Goal: Entertainment & Leisure: Consume media (video, audio)

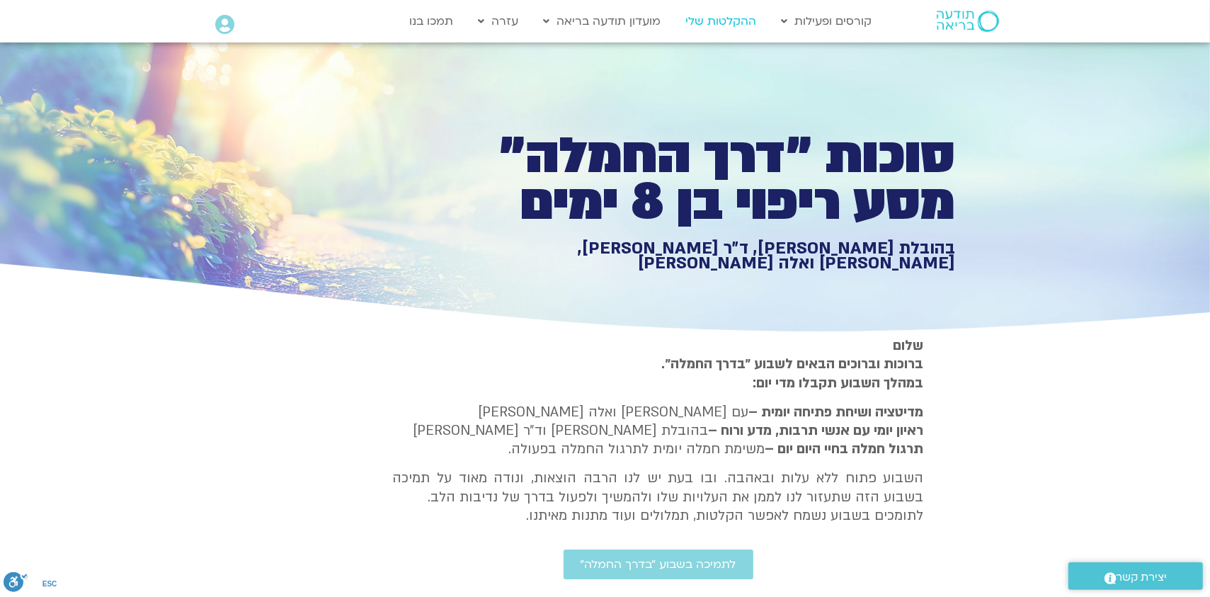
click at [734, 22] on link "ההקלטות שלי" at bounding box center [721, 21] width 85 height 27
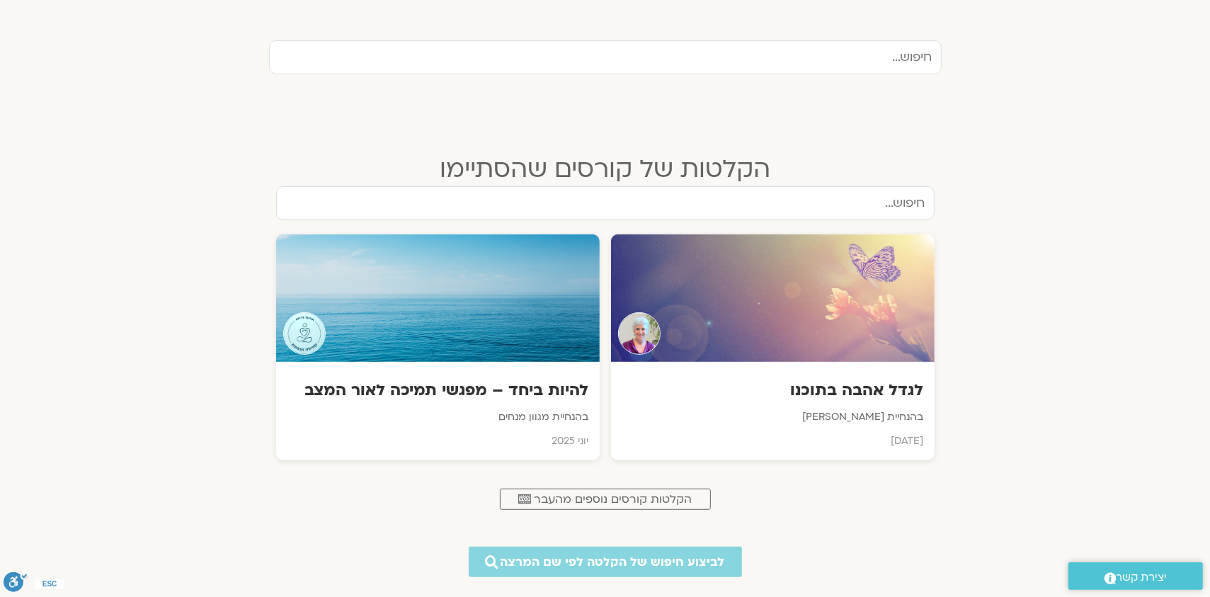
scroll to position [496, 0]
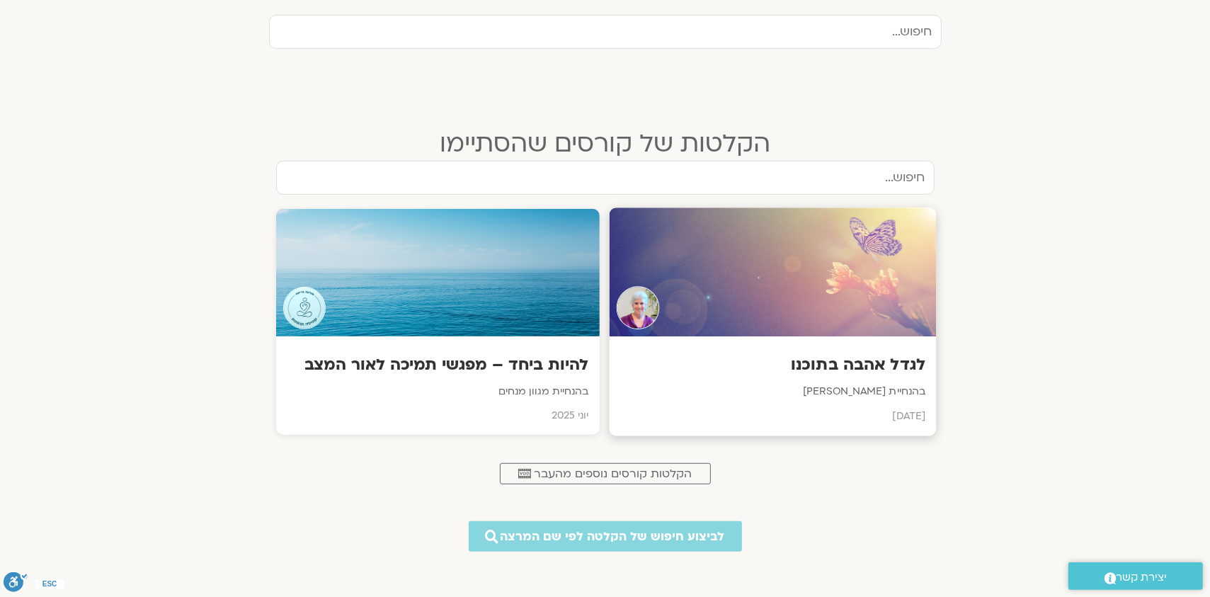
click at [838, 365] on h3 "לגדל אהבה בתוכנו" at bounding box center [772, 366] width 305 height 22
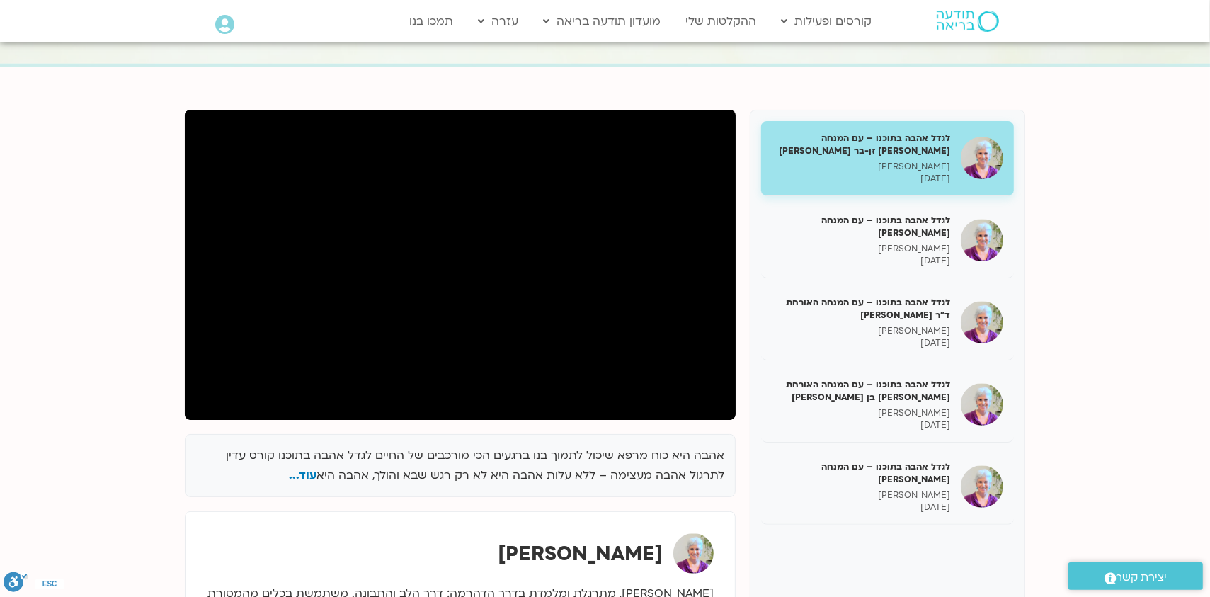
scroll to position [141, 0]
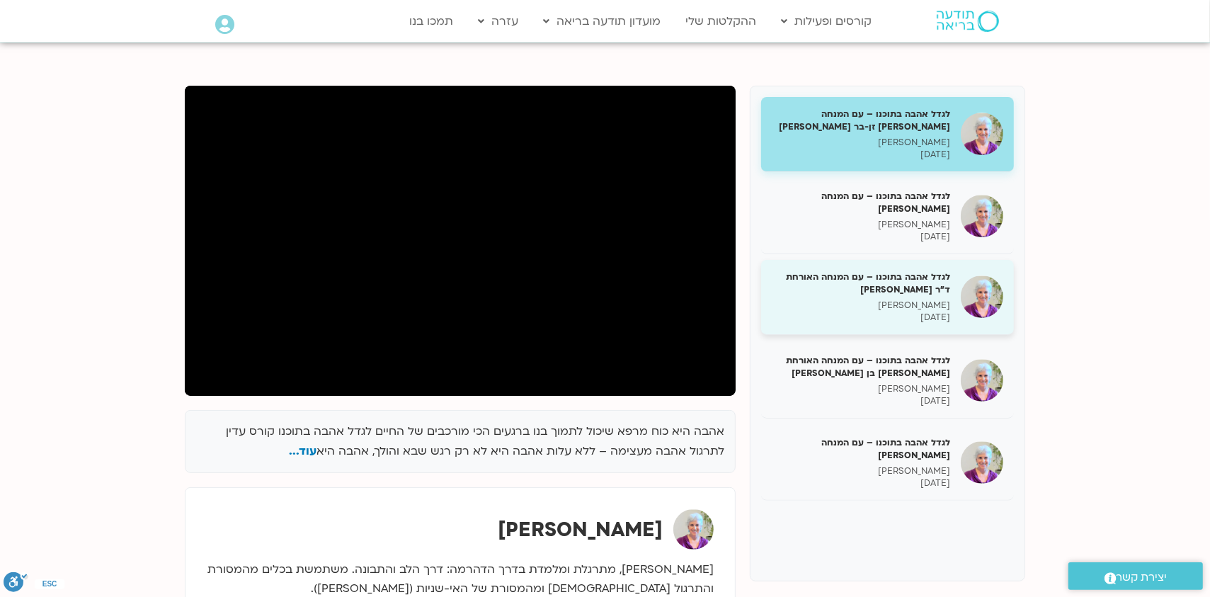
click at [902, 300] on p "סנדיה בר קמה" at bounding box center [861, 305] width 178 height 12
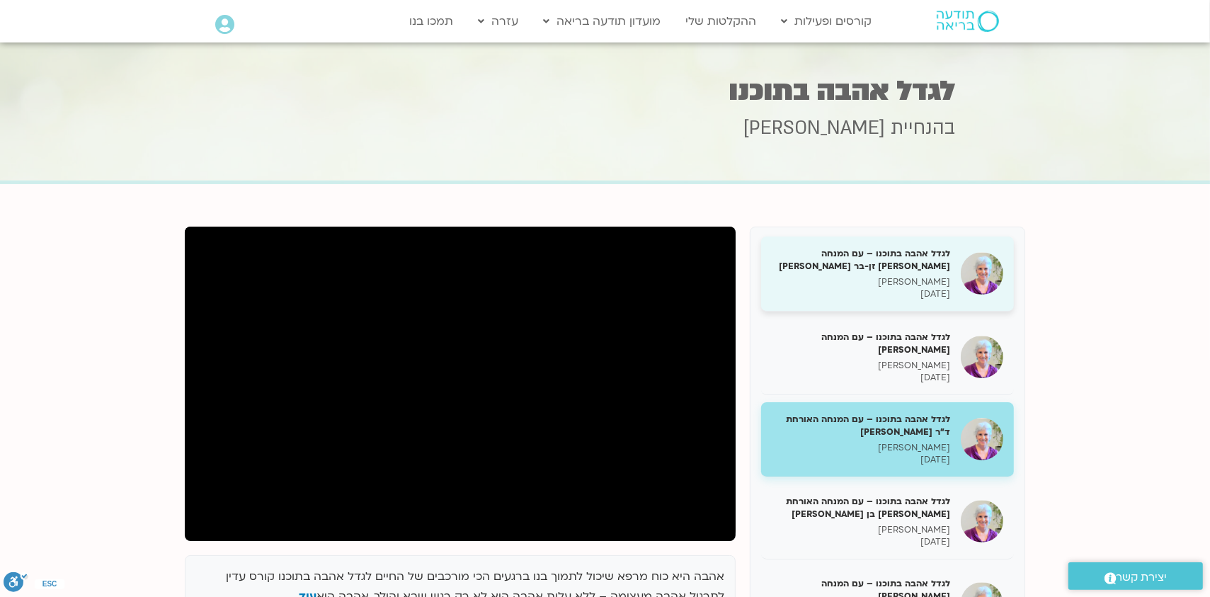
click at [891, 271] on h5 "לגדל אהבה בתוכנו – עם המנחה האורחת צילה זן-בר צור" at bounding box center [861, 259] width 178 height 25
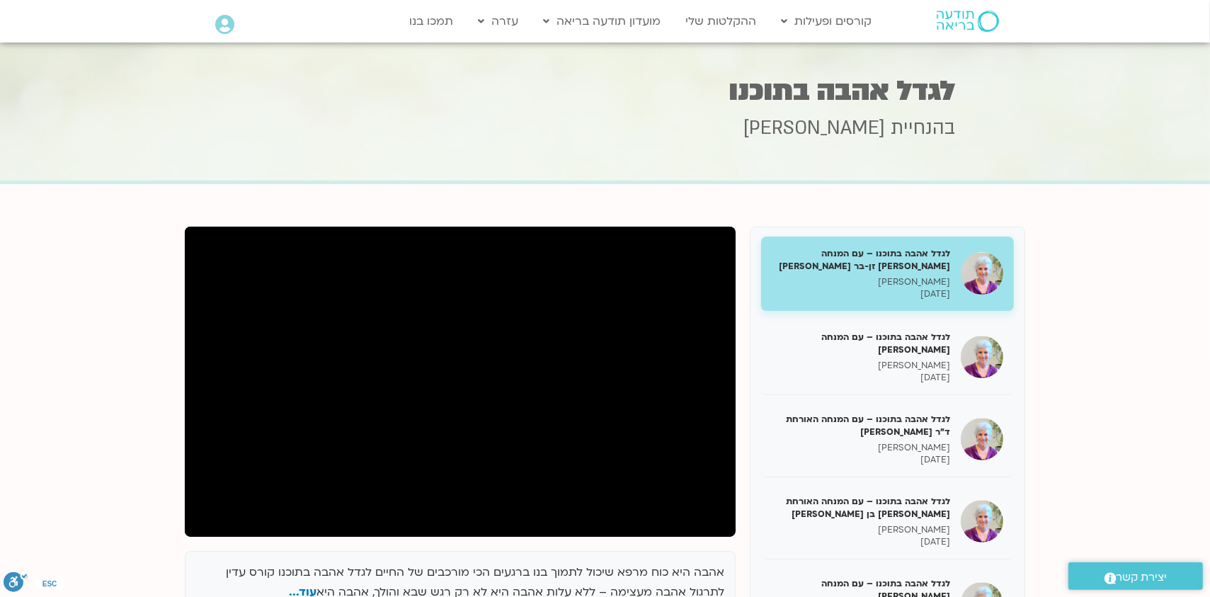
click at [918, 262] on h5 "לגדל אהבה בתוכנו – עם המנחה האורחת צילה זן-בר צור" at bounding box center [861, 259] width 178 height 25
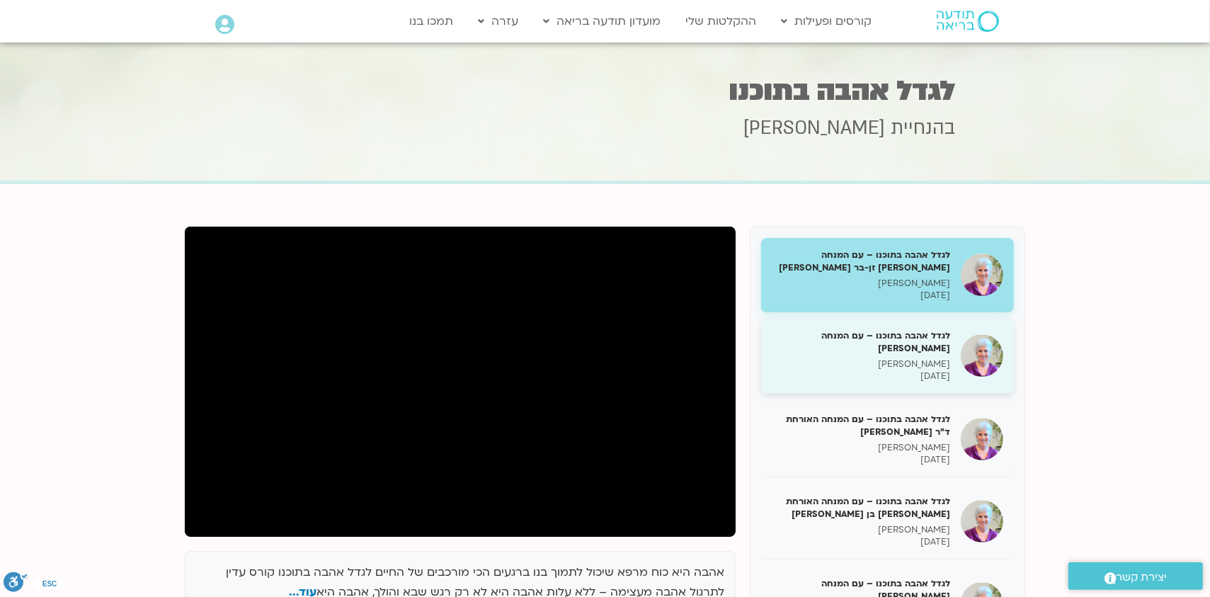
click at [883, 351] on h5 "לגדל אהבה בתוכנו – עם המנחה האורח ענבר בר קמה" at bounding box center [861, 341] width 178 height 25
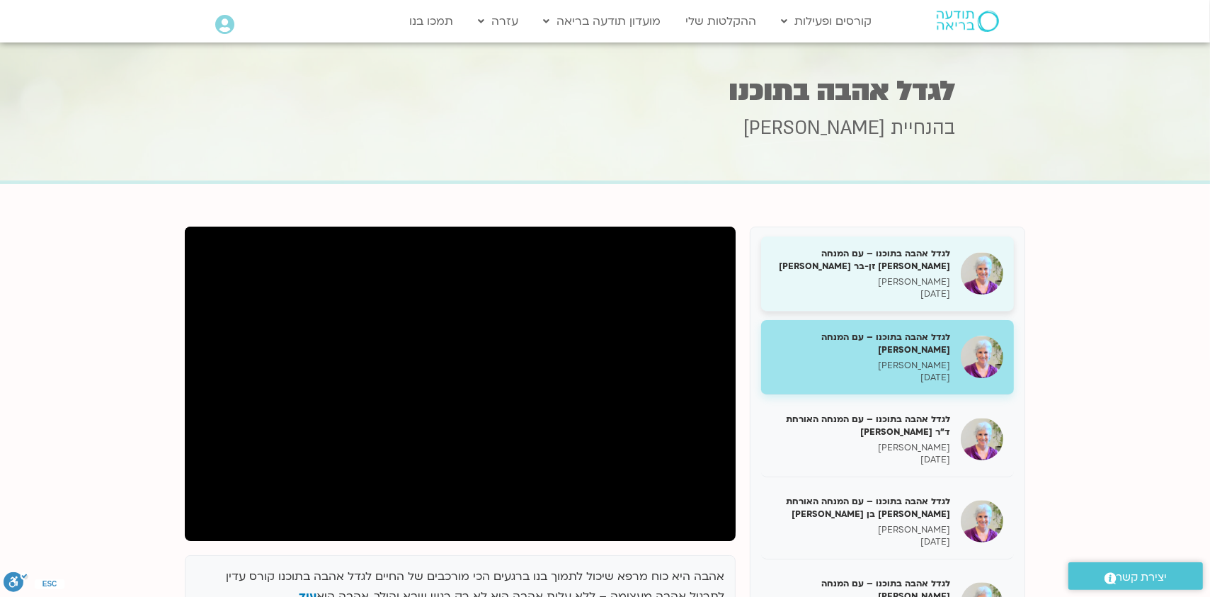
click at [875, 271] on h5 "לגדל אהבה בתוכנו – עם המנחה האורחת צילה זן-בר צור" at bounding box center [861, 259] width 178 height 25
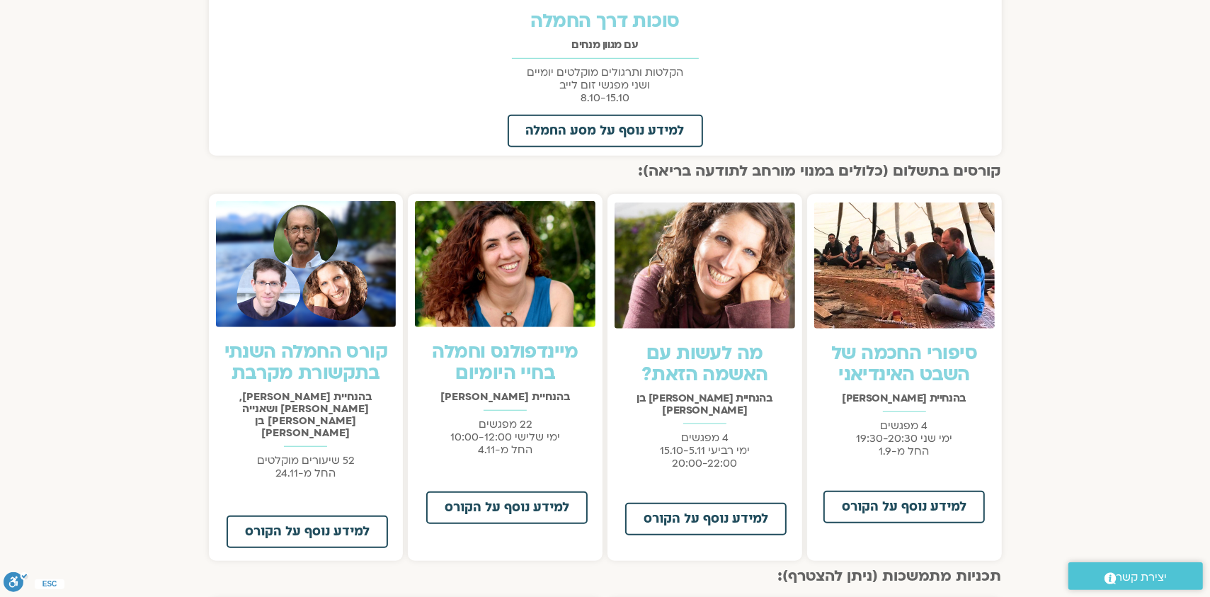
scroll to position [566, 0]
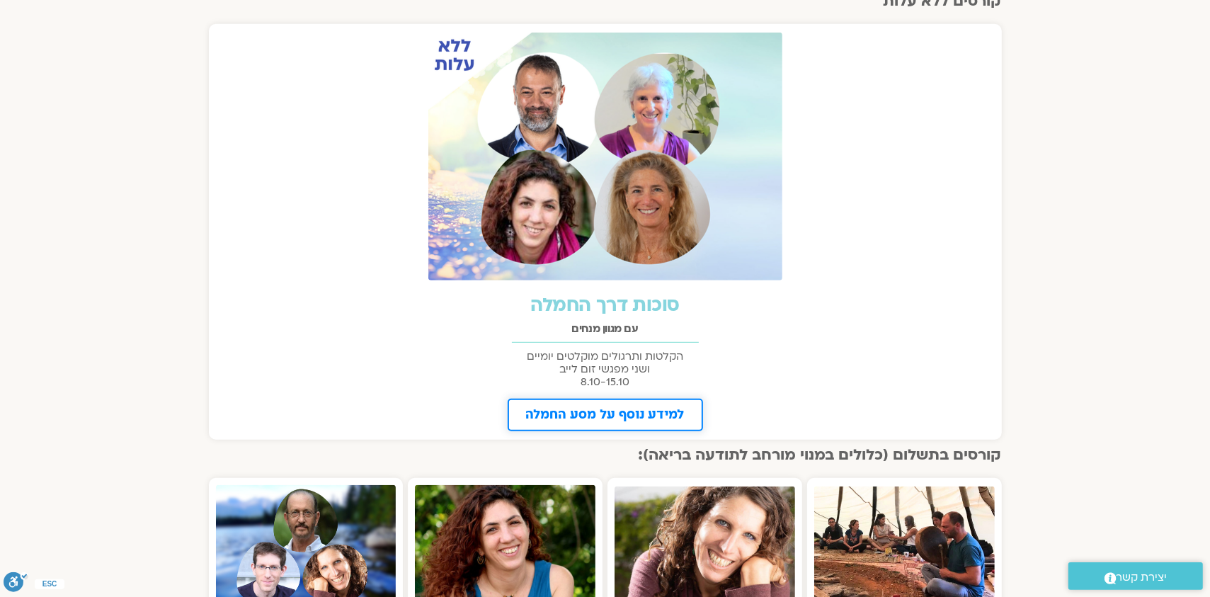
click at [620, 413] on span "למידע נוסף על מסע החמלה" at bounding box center [605, 415] width 159 height 13
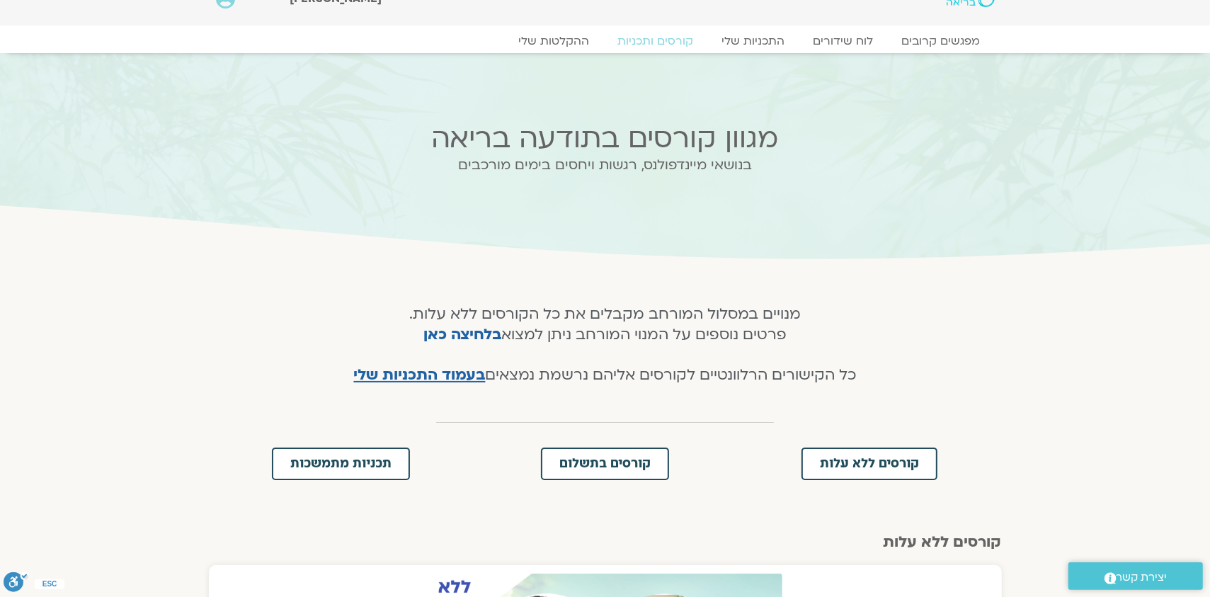
scroll to position [0, 0]
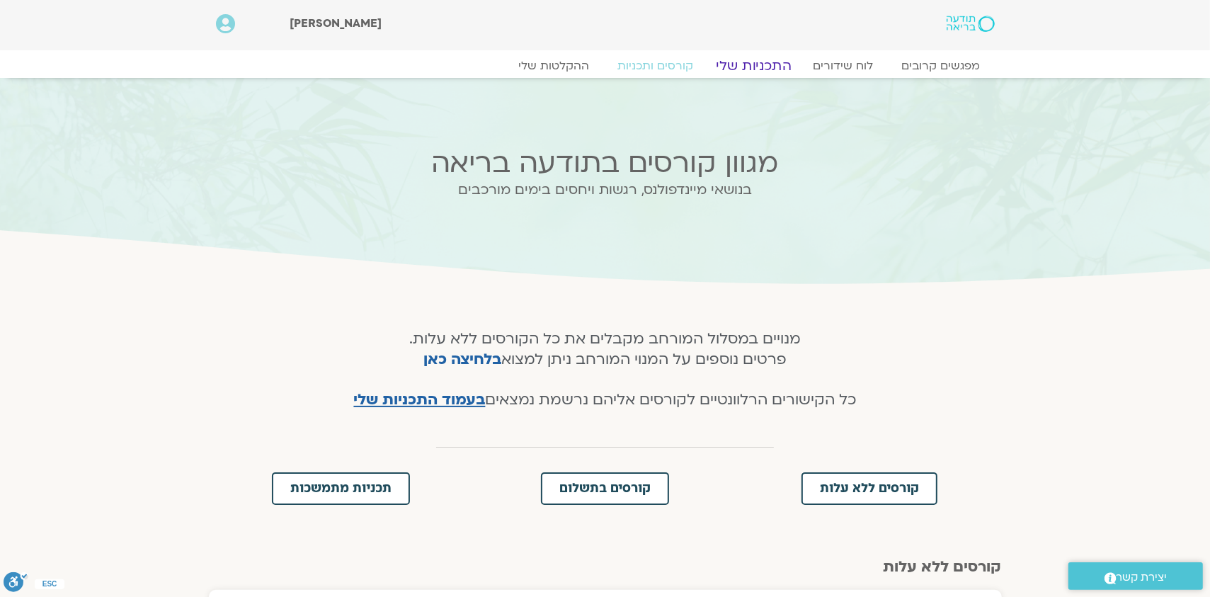
click at [739, 67] on link "התכניות שלי" at bounding box center [754, 65] width 110 height 17
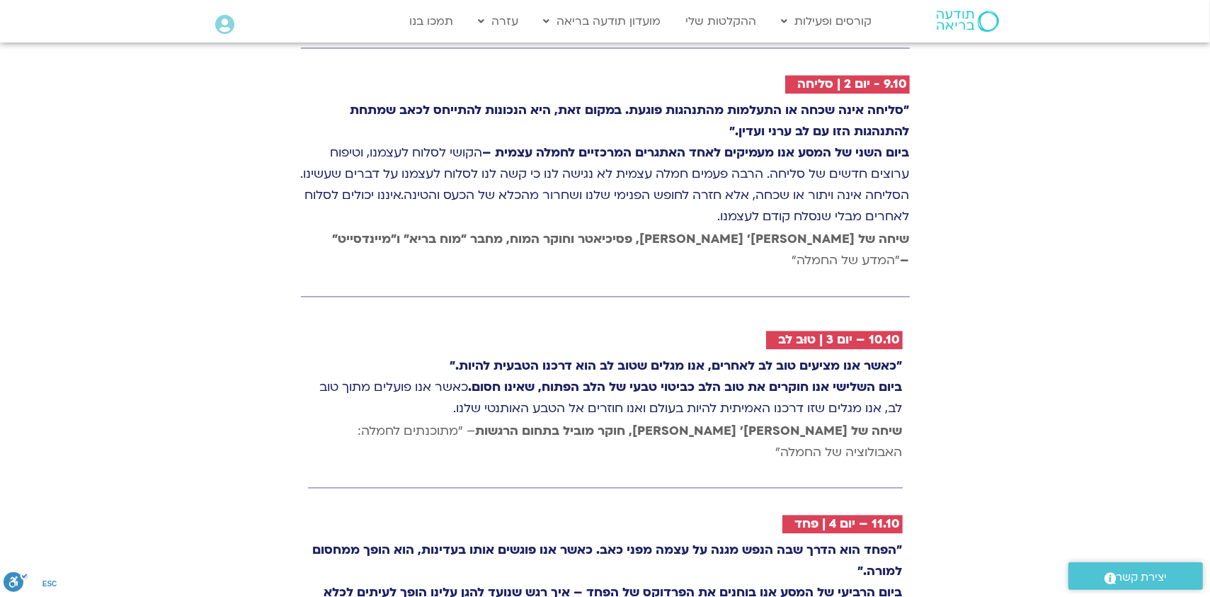
scroll to position [2477, 0]
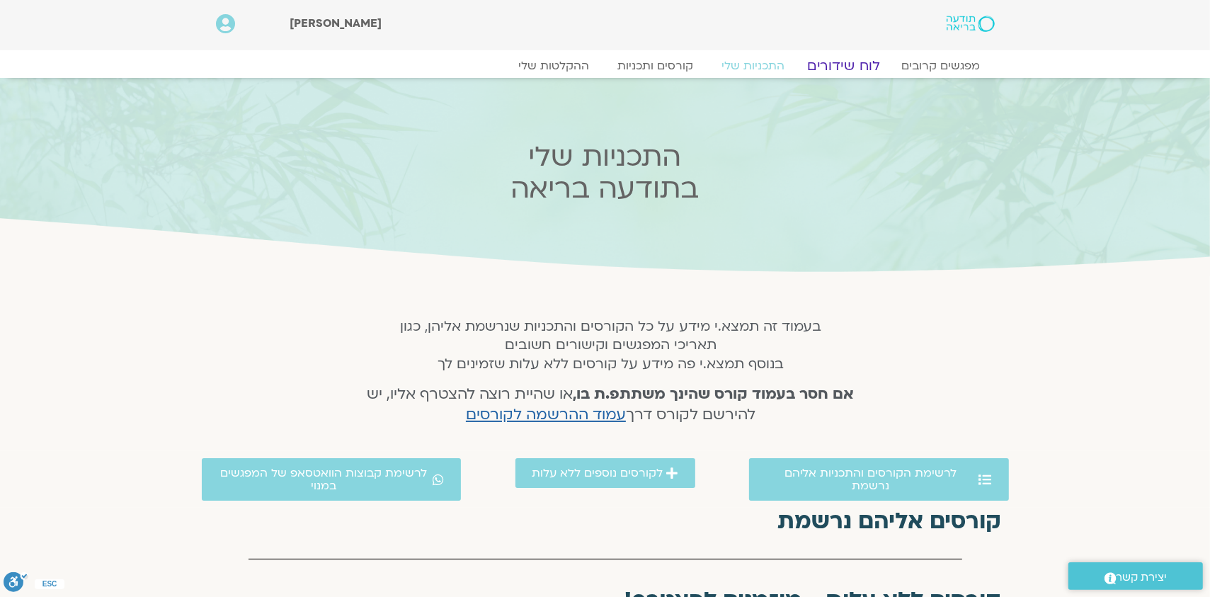
click at [845, 68] on link "לוח שידורים" at bounding box center [843, 65] width 106 height 17
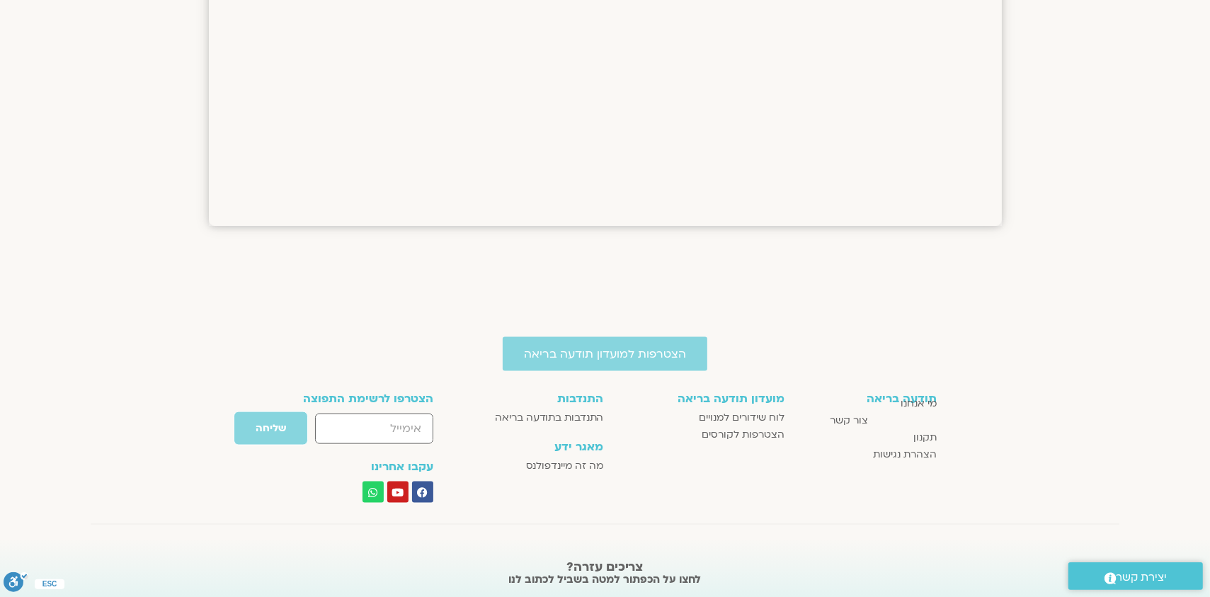
scroll to position [1547, 0]
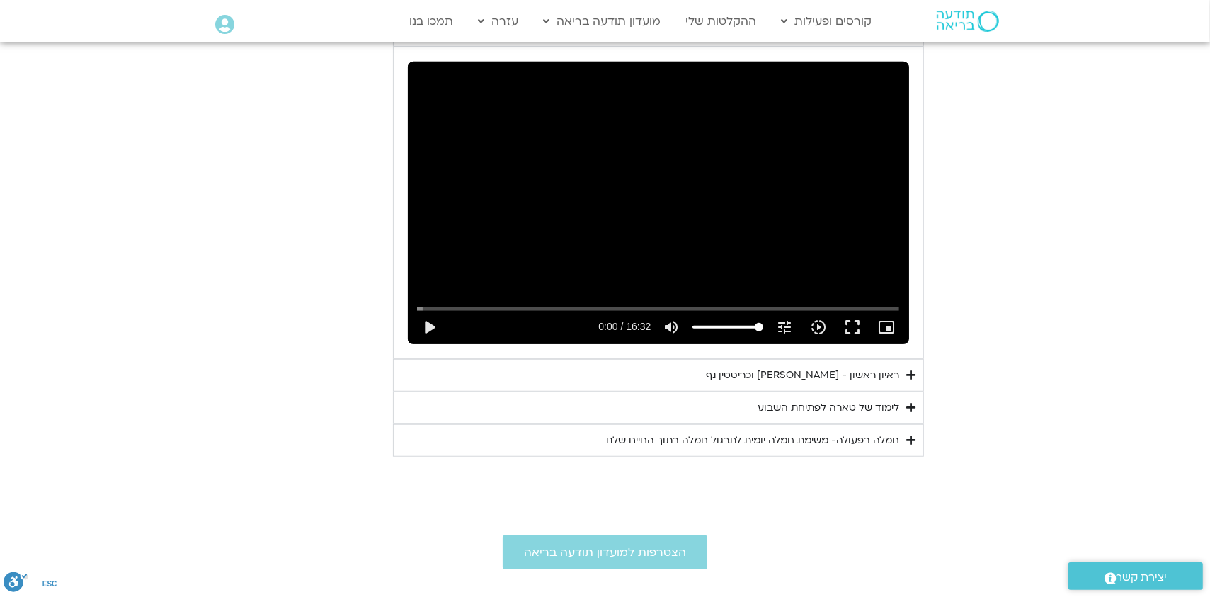
scroll to position [859, 0]
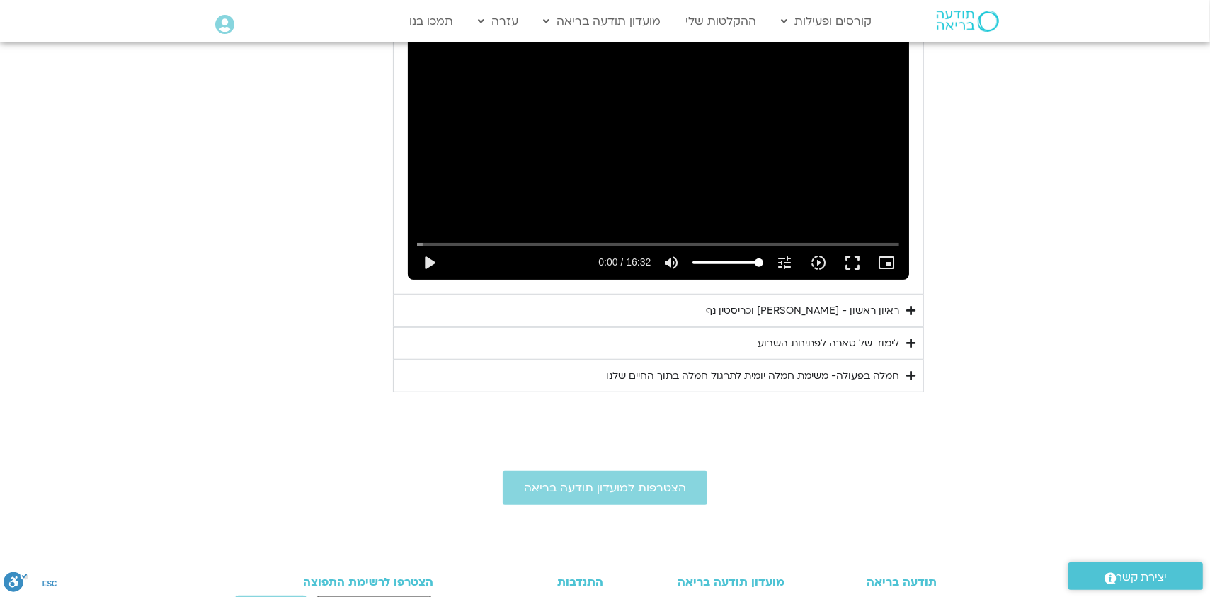
click at [853, 309] on div "ראיון ראשון - טארה בראך וכריסטין נף" at bounding box center [803, 310] width 193 height 17
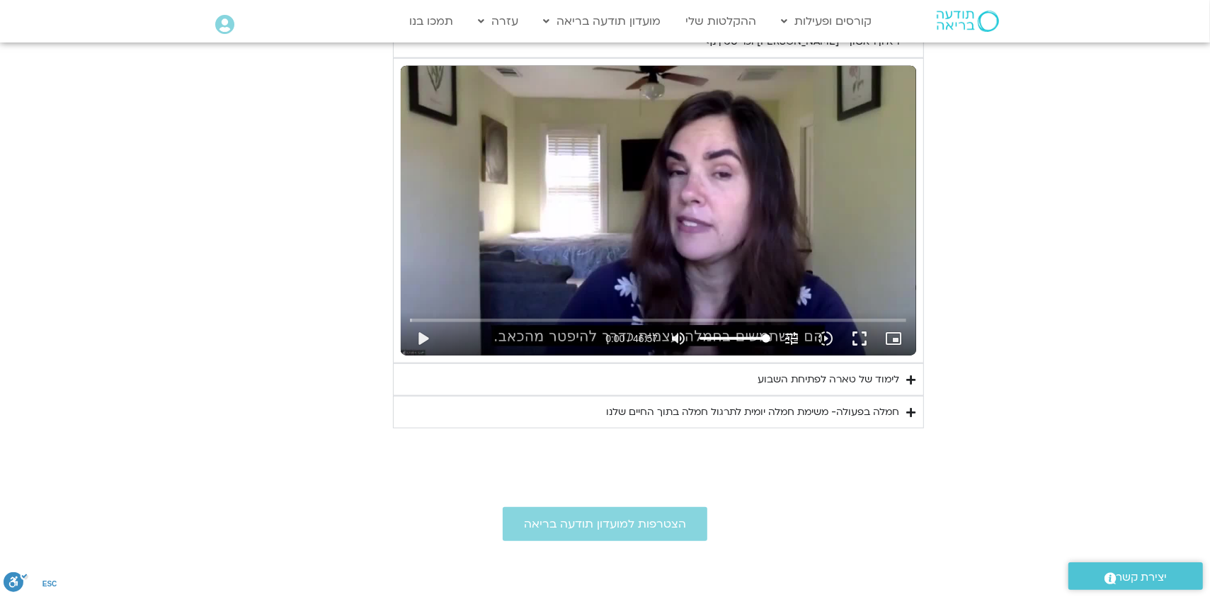
scroll to position [1142, 0]
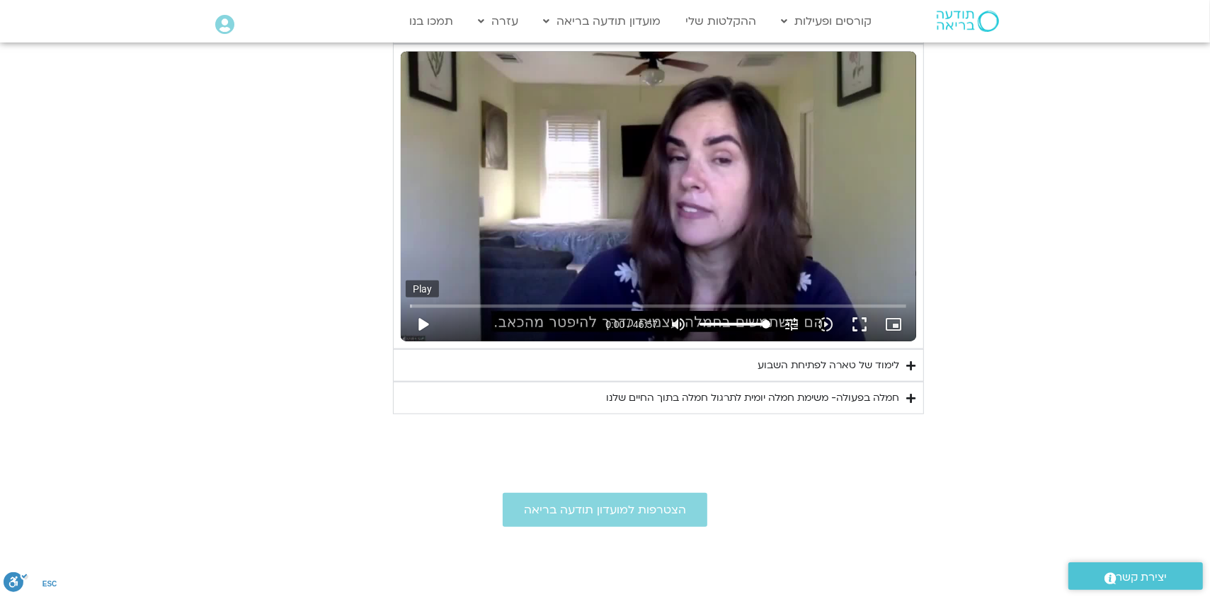
click at [424, 323] on button "play_arrow" at bounding box center [423, 324] width 34 height 34
type input "2.043675"
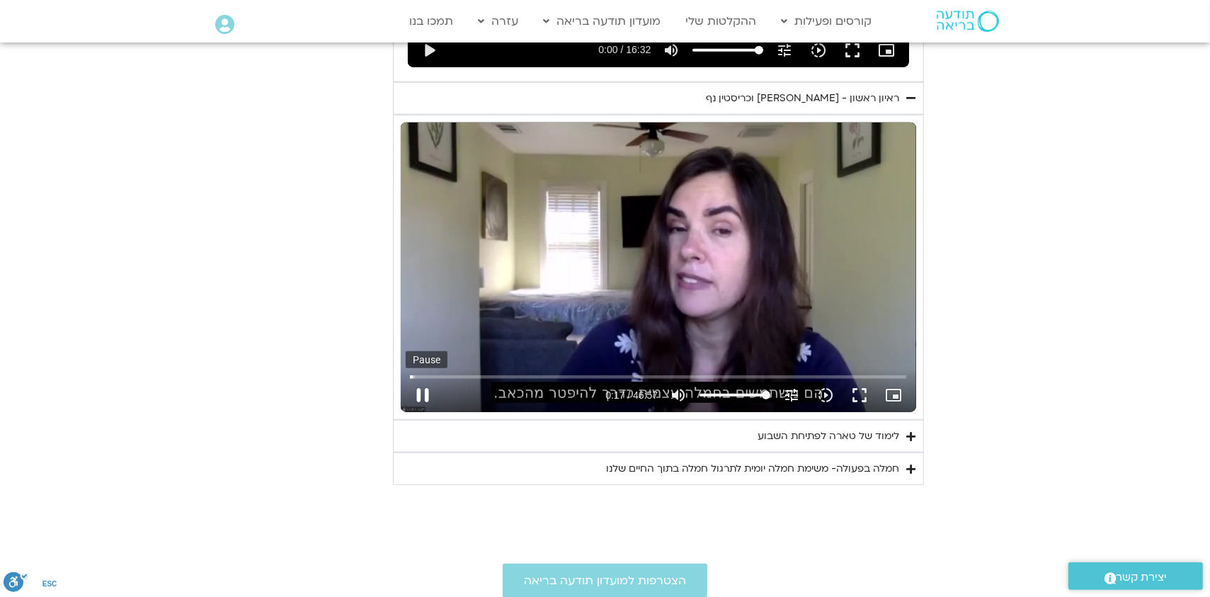
click at [420, 394] on button "pause" at bounding box center [423, 395] width 34 height 34
click at [422, 392] on button "play_arrow" at bounding box center [423, 395] width 34 height 34
click at [891, 393] on icon "picture_in_picture_alt" at bounding box center [893, 395] width 17 height 17
click at [421, 392] on button "play_arrow" at bounding box center [423, 395] width 34 height 34
click at [891, 393] on icon "picture_in_picture_alt" at bounding box center [893, 395] width 17 height 17
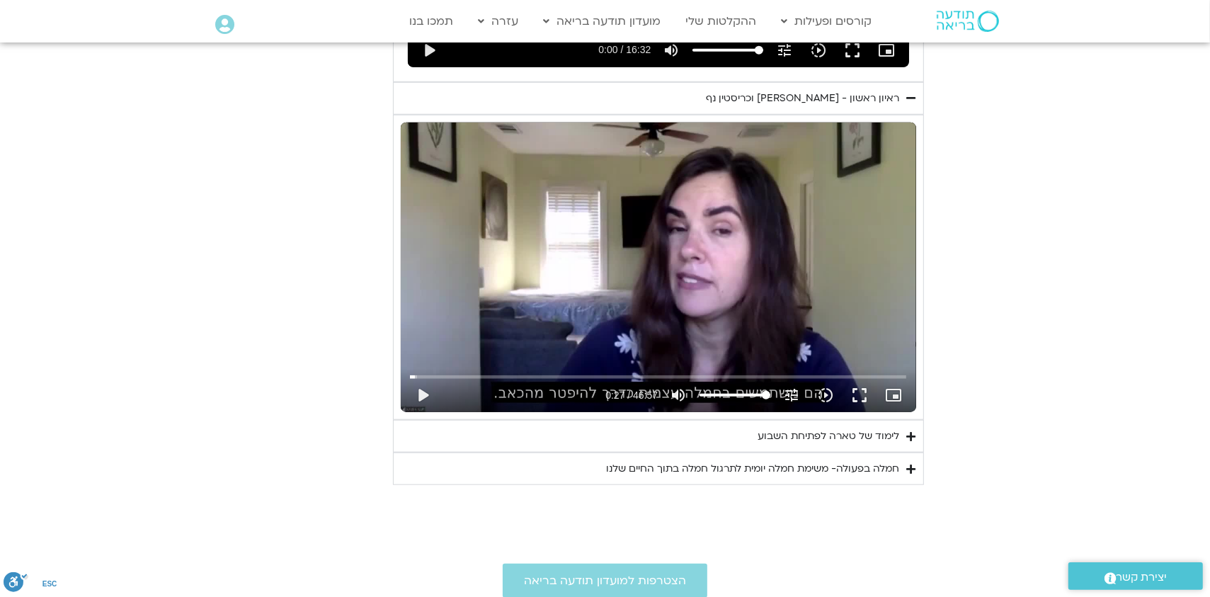
click at [694, 296] on div "Skip Ad 24:52 play_arrow 0:27 / 46:57 volume_up Mute tune Resolution Auto 720p …" at bounding box center [658, 267] width 515 height 290
click at [826, 394] on icon "slow_motion_video" at bounding box center [825, 395] width 17 height 17
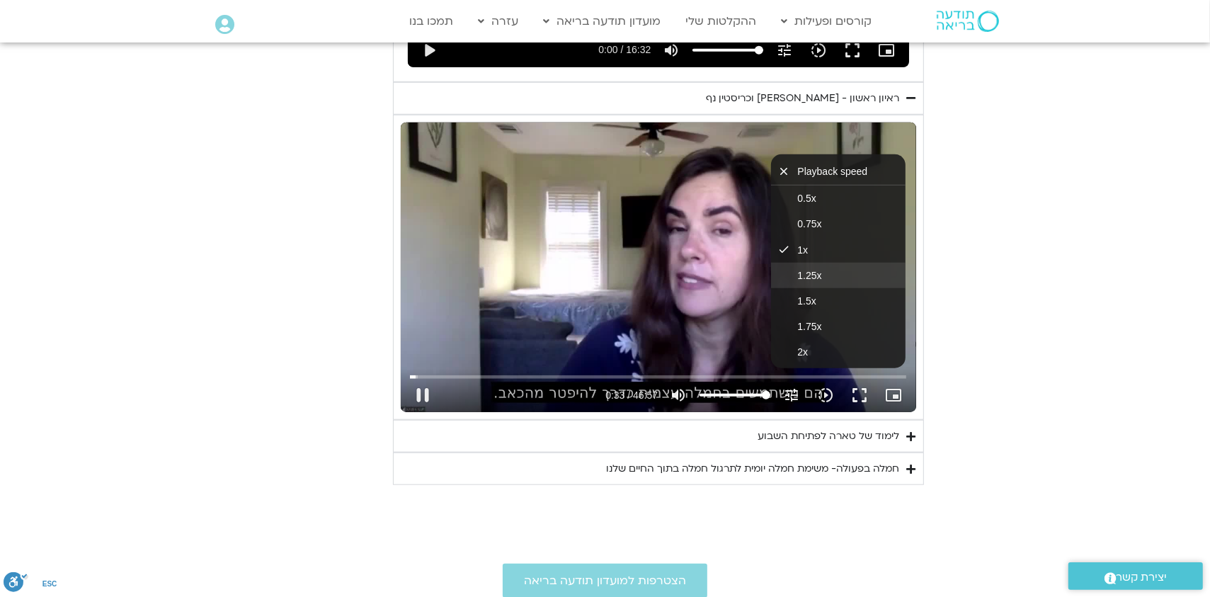
click at [822, 270] on button "1.25x" at bounding box center [838, 275] width 135 height 25
click at [827, 253] on button "1x" at bounding box center [838, 248] width 135 height 25
click at [854, 394] on button "fullscreen" at bounding box center [860, 395] width 34 height 34
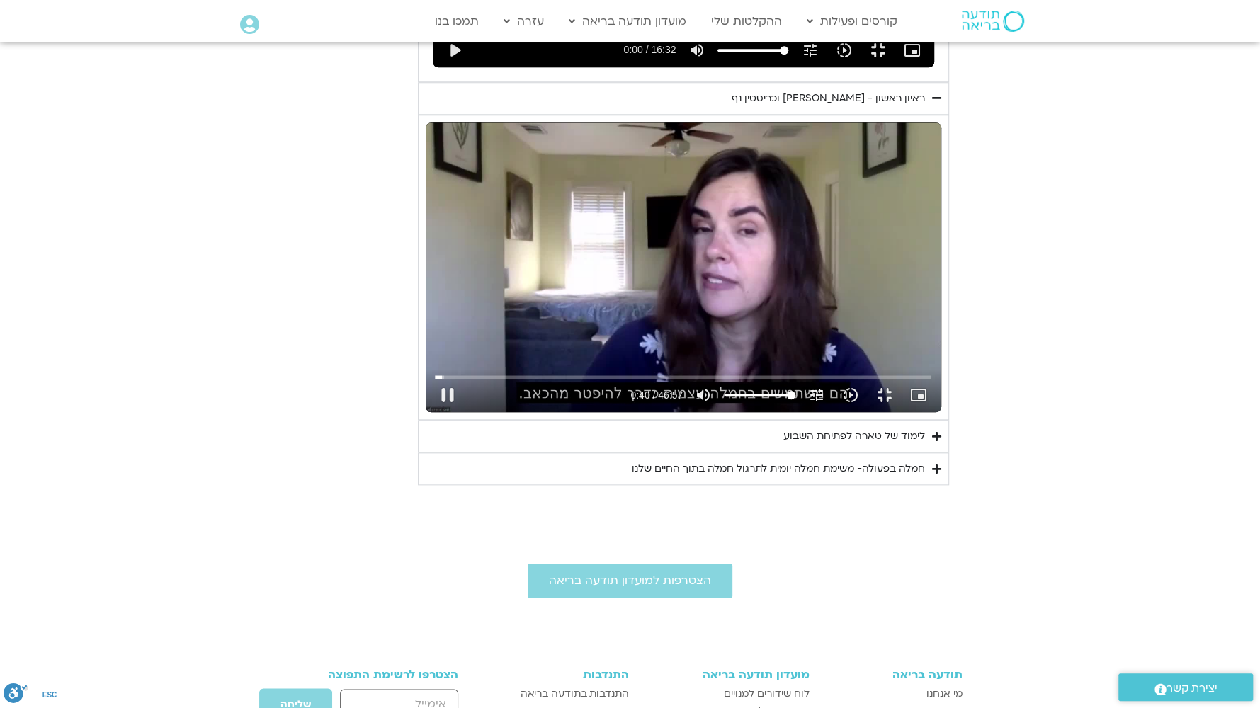
type input "40.198838"
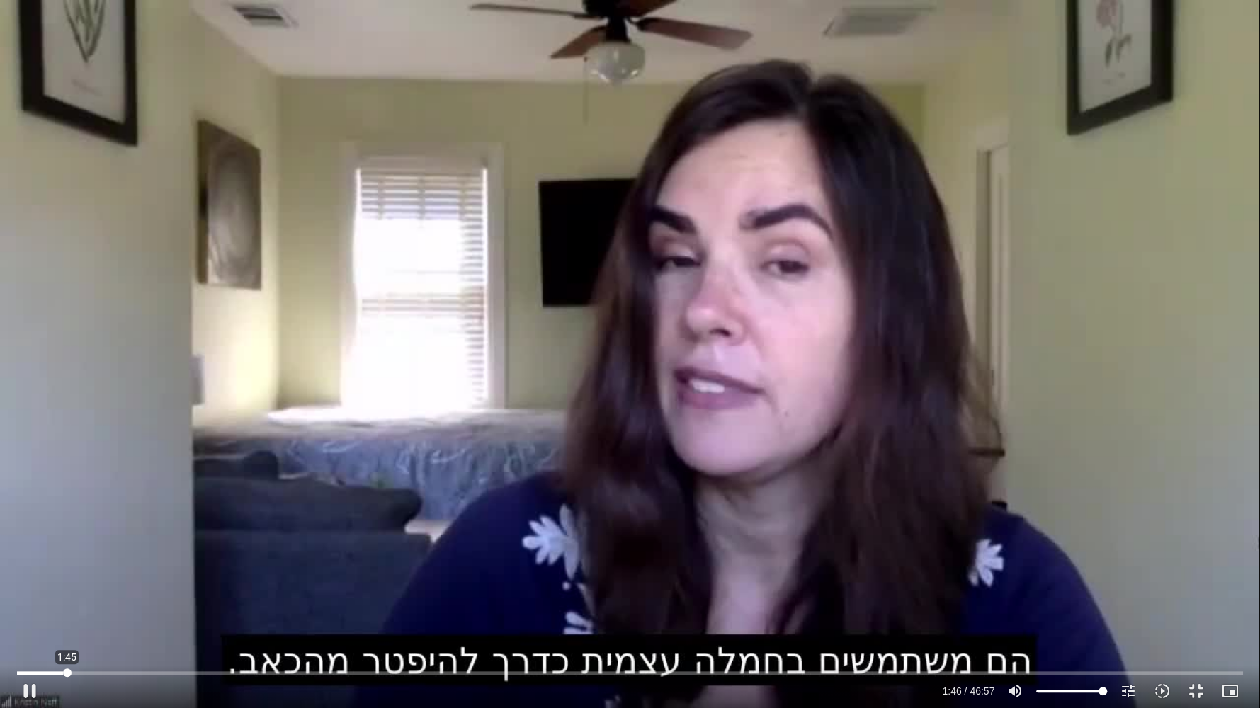
click at [67, 596] on input "Seek" at bounding box center [630, 672] width 1226 height 8
click at [1127, 596] on icon "tune" at bounding box center [1127, 691] width 17 height 17
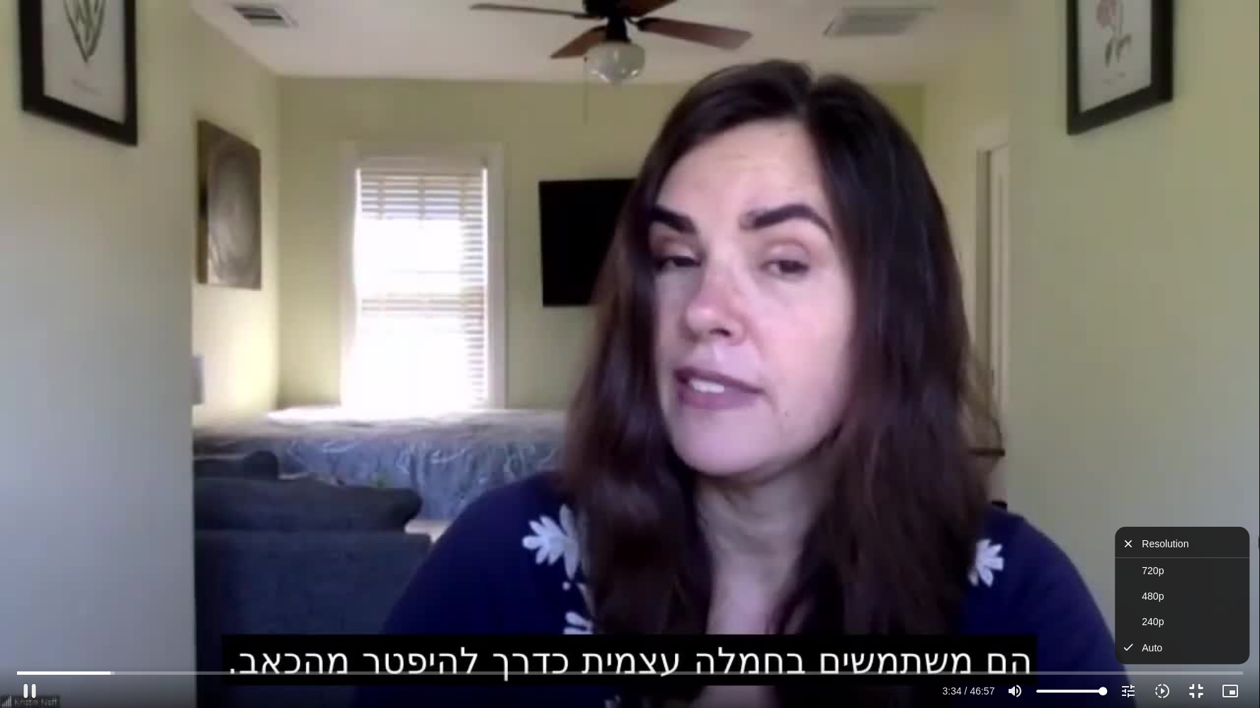
click at [1192, 596] on button "fullscreen_exit" at bounding box center [1196, 691] width 34 height 34
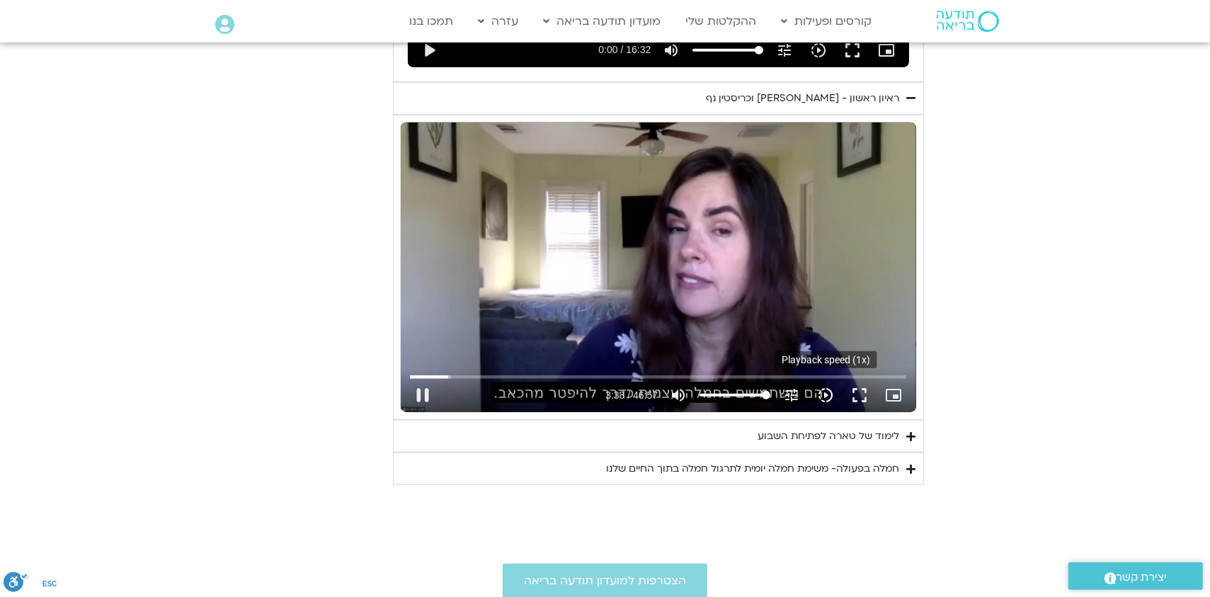
click at [825, 393] on icon "slow_motion_video" at bounding box center [825, 395] width 17 height 17
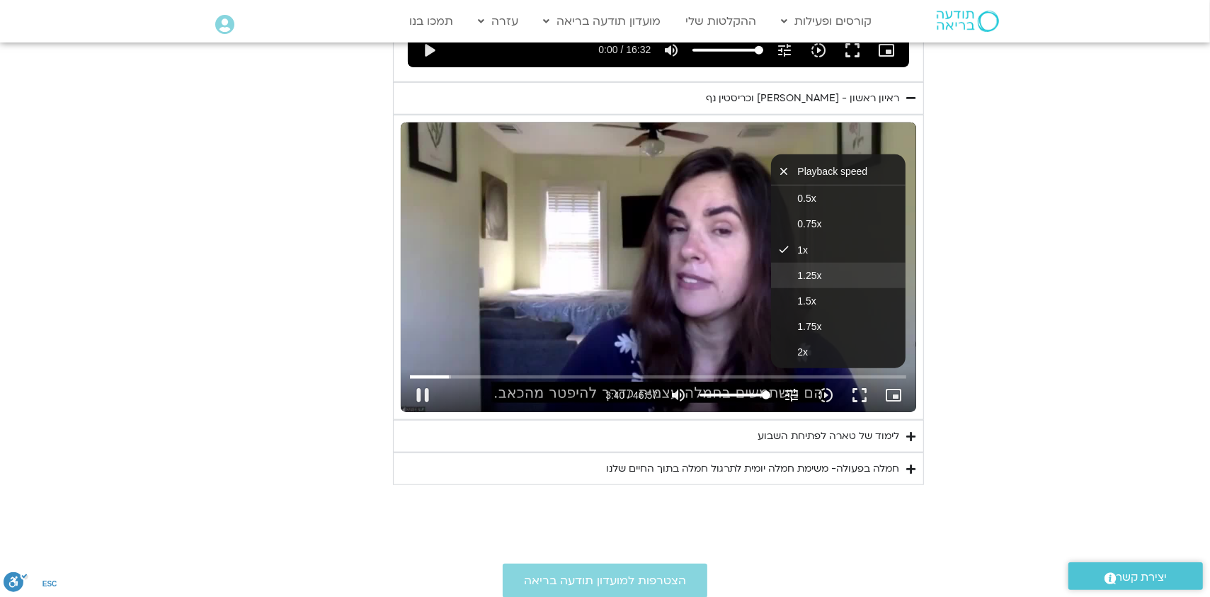
click at [822, 275] on button "1.25x" at bounding box center [838, 275] width 135 height 25
click at [857, 394] on button "fullscreen" at bounding box center [860, 395] width 34 height 34
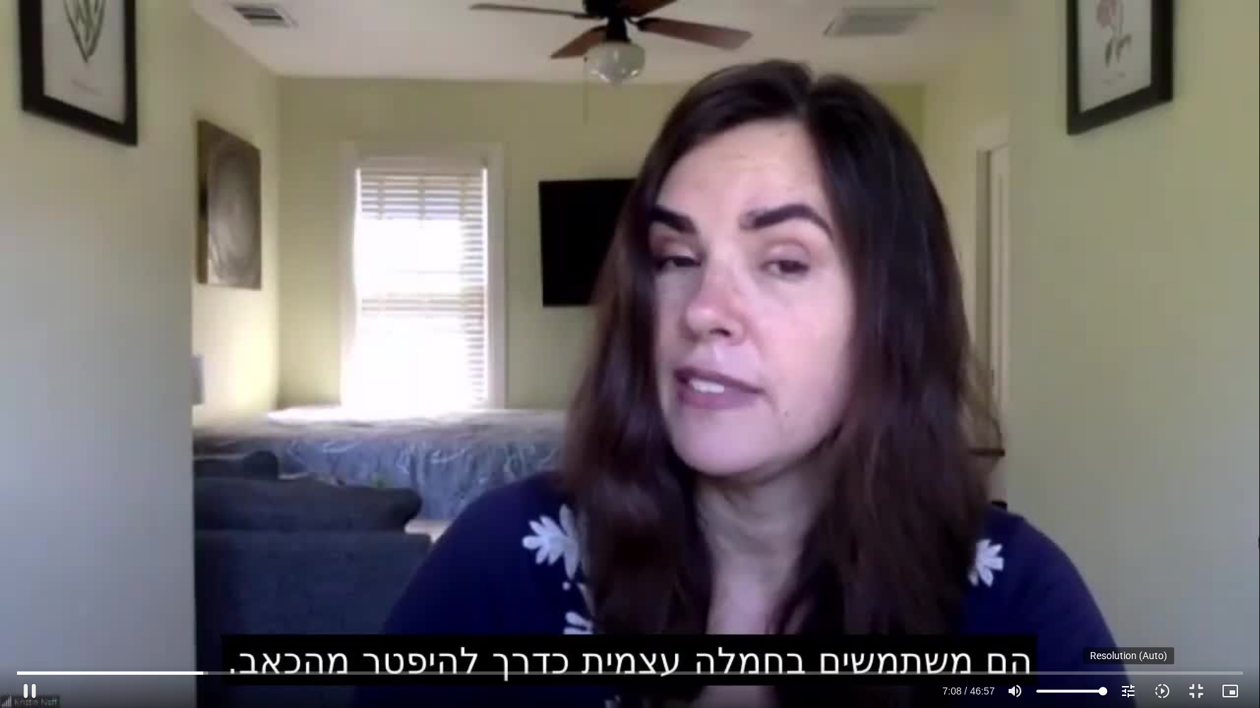
click at [1126, 596] on icon "tune" at bounding box center [1127, 691] width 17 height 17
click at [1162, 596] on icon "slow_motion_video" at bounding box center [1161, 691] width 17 height 17
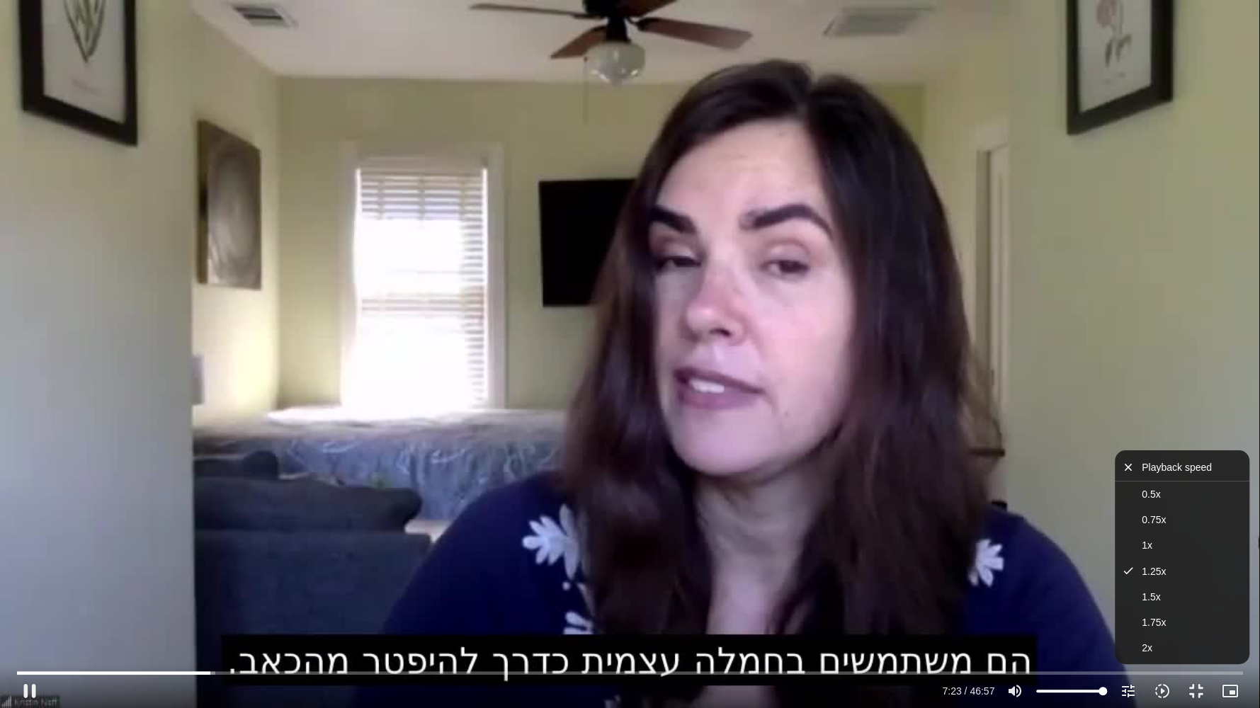
click at [985, 510] on div "Skip Ad 43:20 pause 7:23 / 46:57 volume_up Mute tune Resolution Auto 720p slow_…" at bounding box center [630, 354] width 1260 height 708
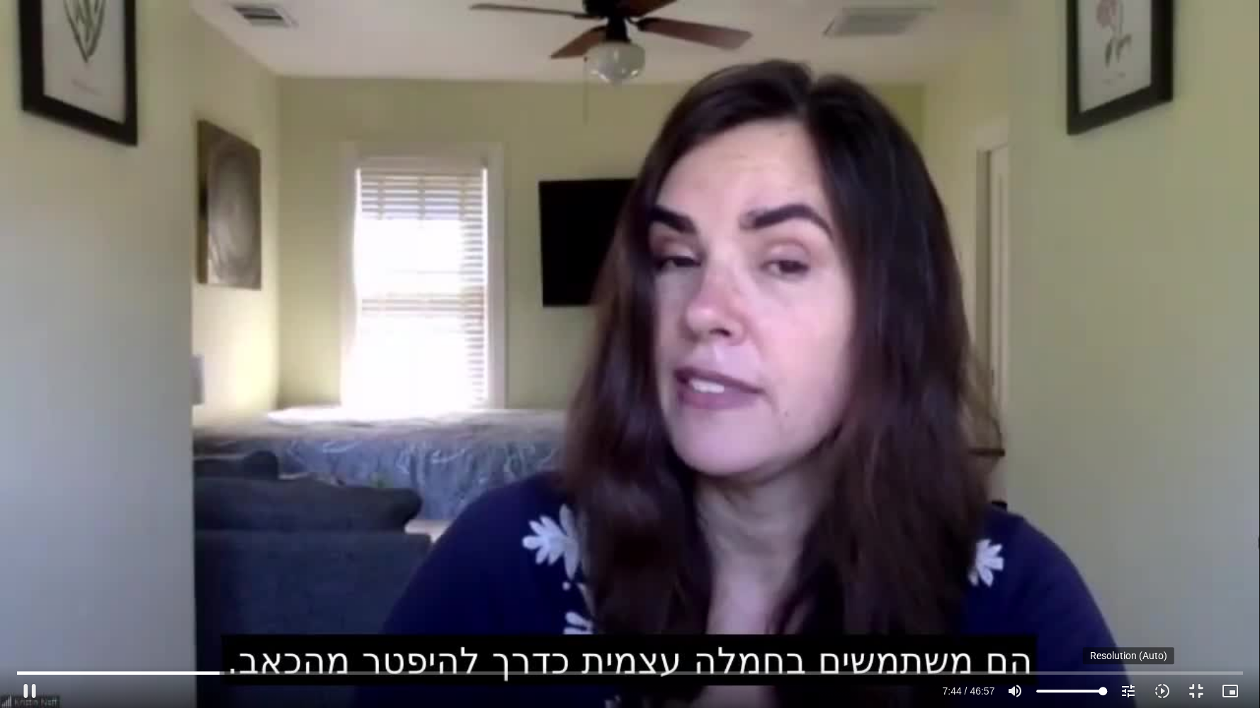
click at [1126, 596] on icon "tune" at bounding box center [1127, 691] width 17 height 17
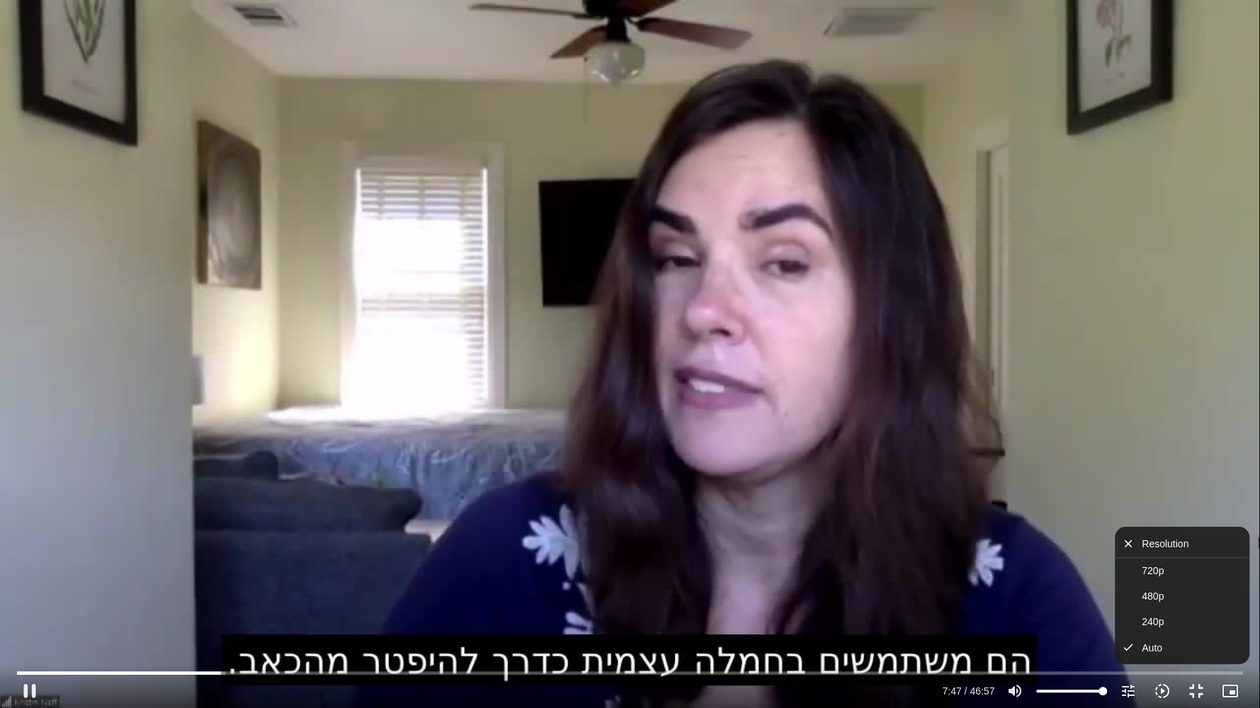
click at [1163, 596] on icon "slow_motion_video" at bounding box center [1161, 691] width 17 height 17
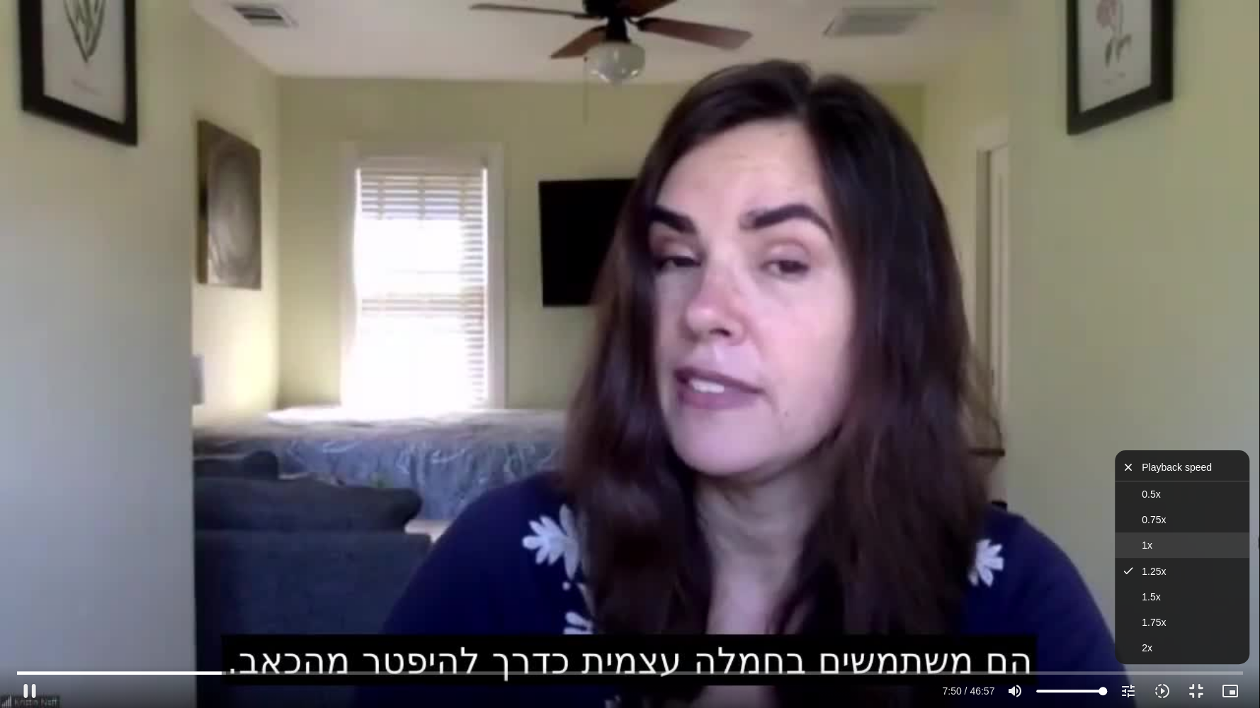
click at [1145, 544] on span "1x" at bounding box center [1146, 545] width 11 height 11
click at [971, 494] on div "Skip Ad 41:43 pause 7:51 / 46:57 volume_up Mute tune Resolution Auto 720p slow_…" at bounding box center [630, 354] width 1260 height 708
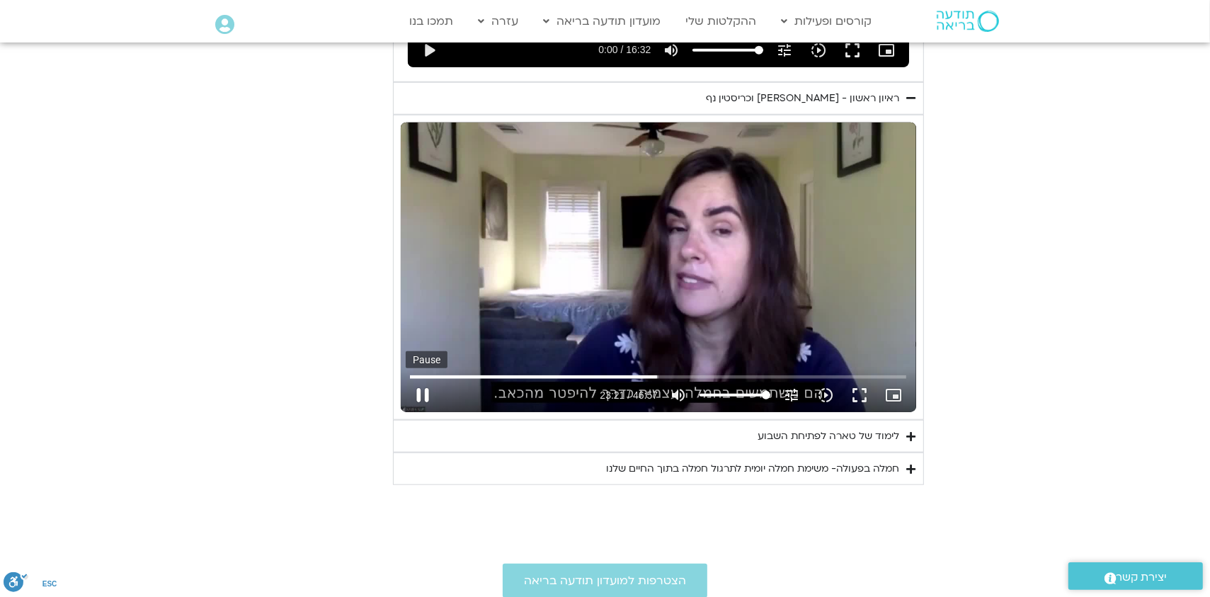
click at [423, 394] on button "pause" at bounding box center [423, 395] width 34 height 34
type input "1402.192173"
